Goal: Task Accomplishment & Management: Use online tool/utility

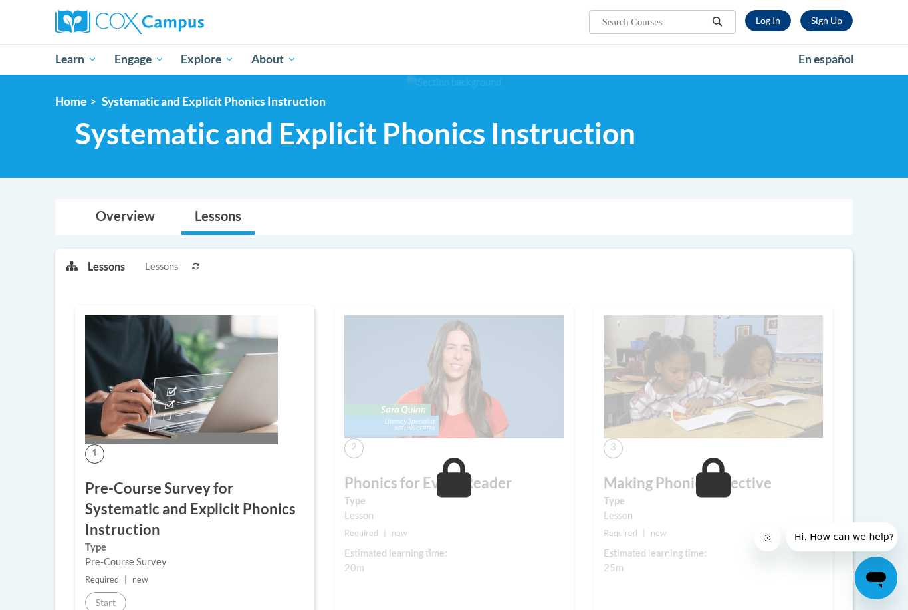
click at [771, 19] on link "Log In" at bounding box center [768, 20] width 46 height 21
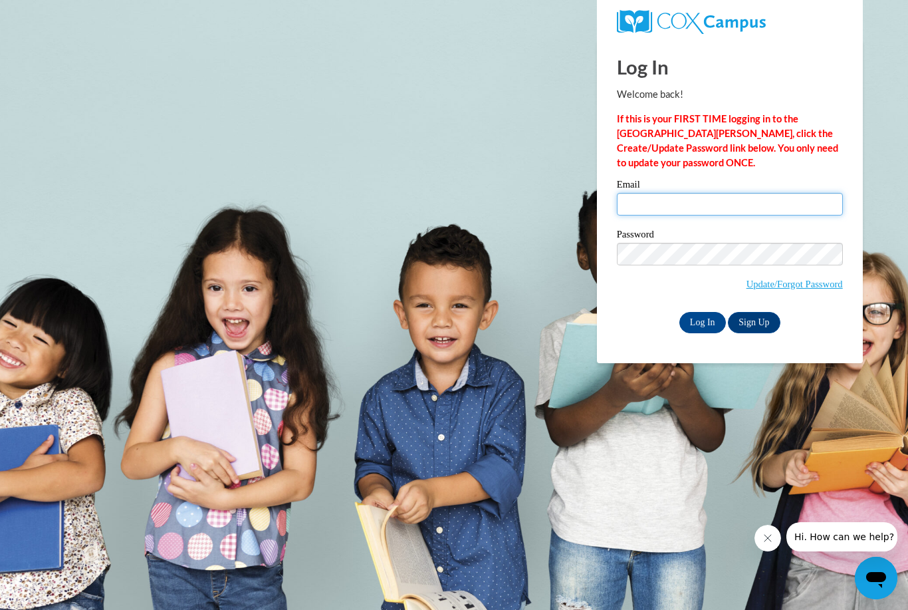
type input "cfalli4761@ung.edu"
click at [702, 321] on input "Log In" at bounding box center [703, 322] width 47 height 21
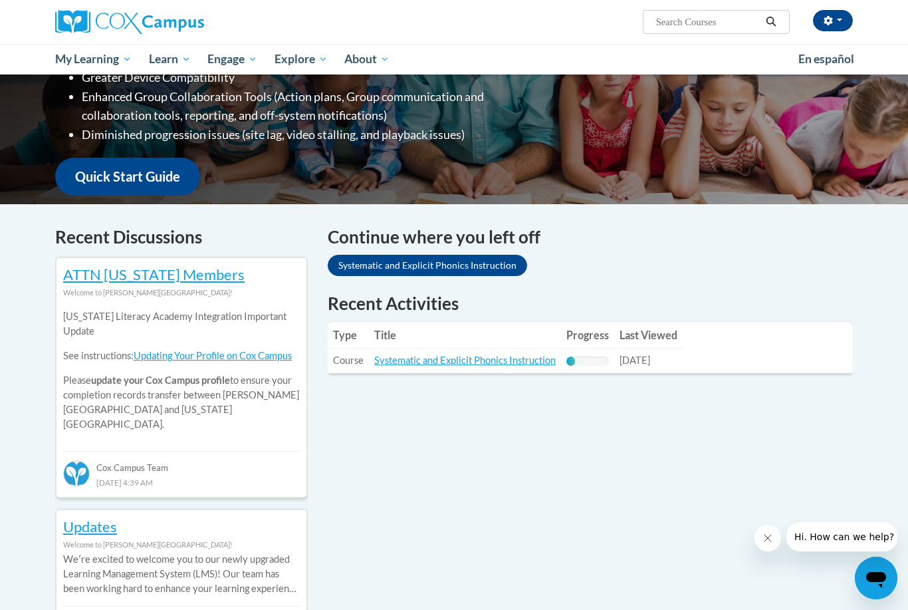
scroll to position [265, 0]
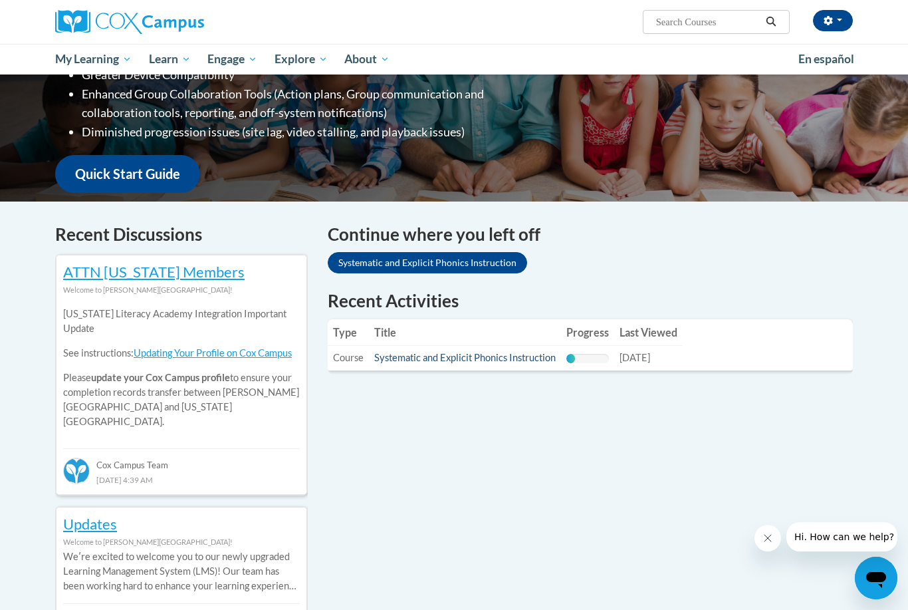
click at [527, 356] on link "Systematic and Explicit Phonics Instruction" at bounding box center [465, 357] width 182 height 11
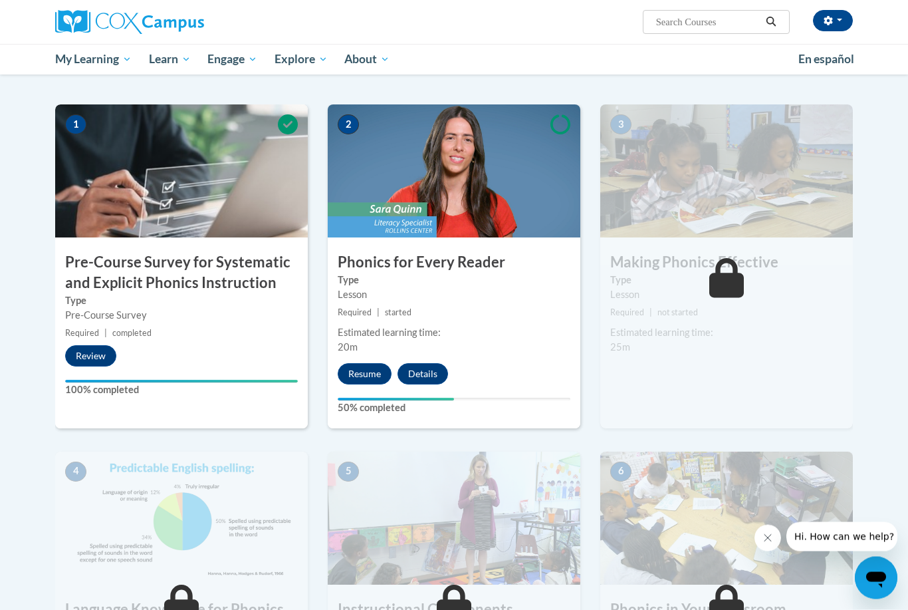
scroll to position [243, 0]
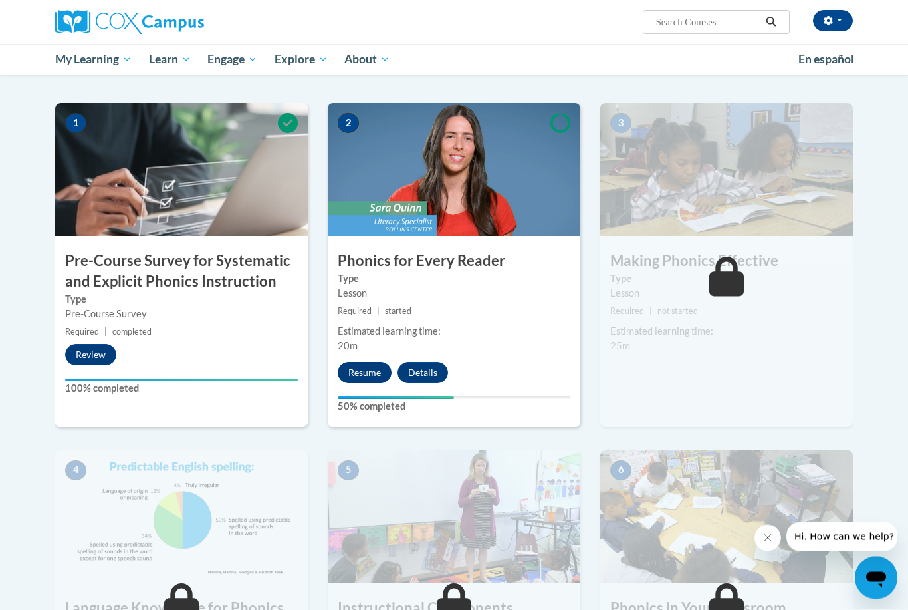
click at [366, 372] on button "Resume" at bounding box center [365, 372] width 54 height 21
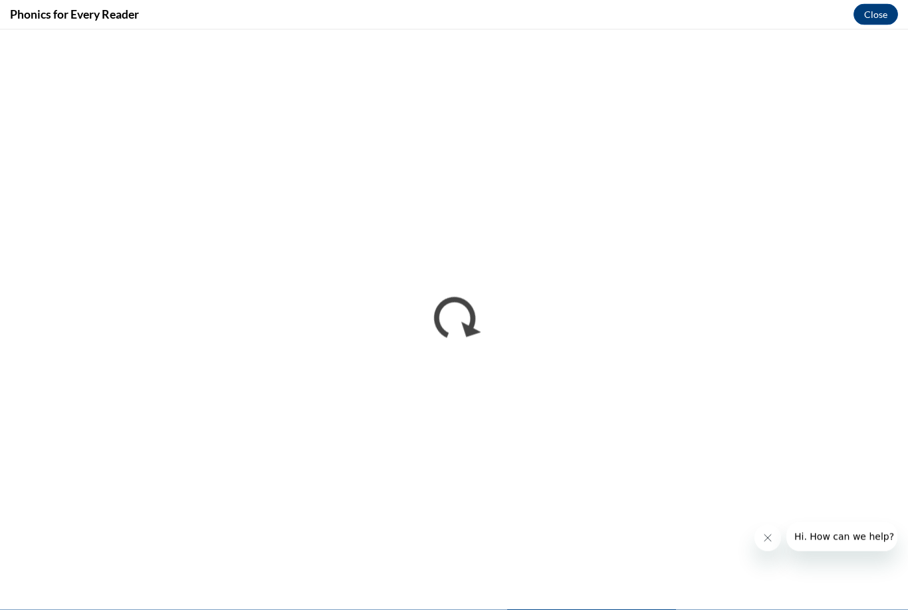
scroll to position [989, 0]
